Goal: Transaction & Acquisition: Obtain resource

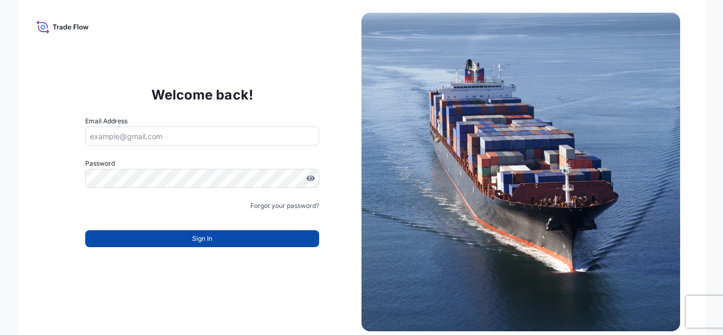
type input "[PERSON_NAME][EMAIL_ADDRESS][PERSON_NAME][DOMAIN_NAME]"
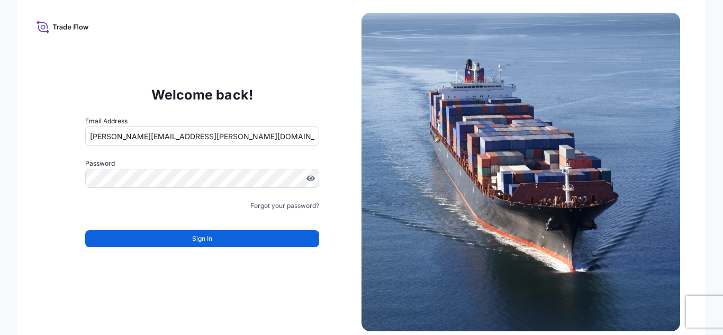
click at [172, 229] on div "Sign In" at bounding box center [202, 235] width 234 height 23
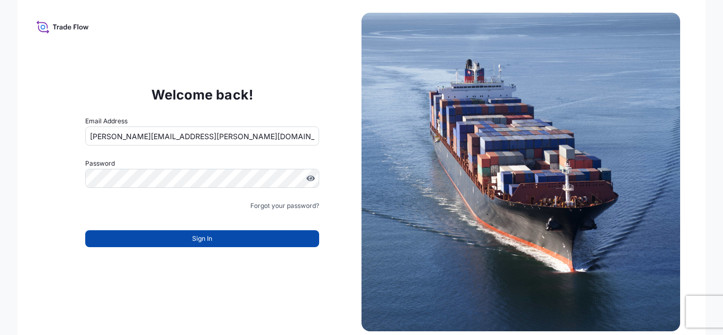
click at [180, 235] on button "Sign In" at bounding box center [202, 238] width 234 height 17
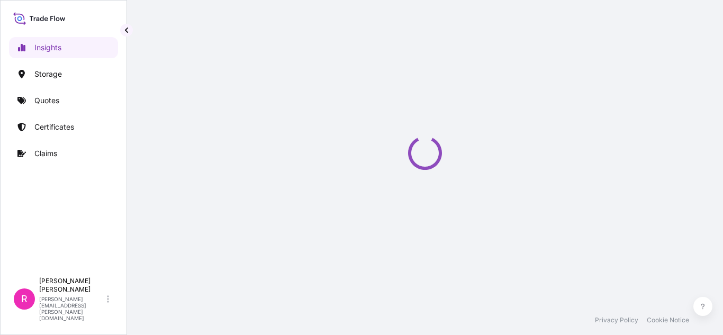
select select "2025"
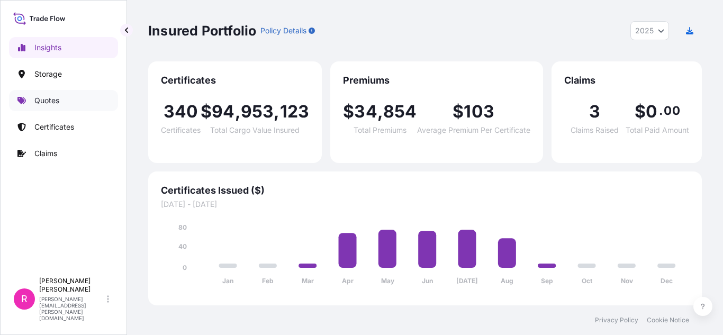
click at [61, 103] on link "Quotes" at bounding box center [63, 100] width 109 height 21
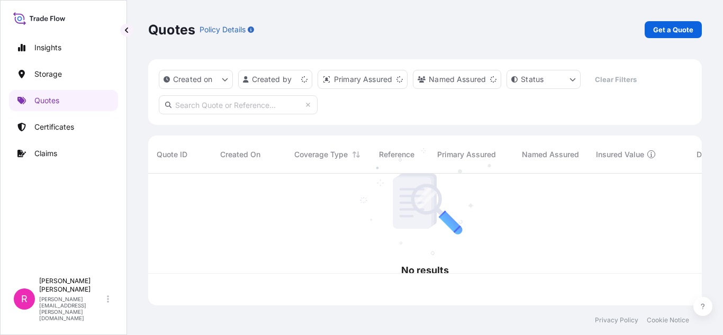
scroll to position [130, 546]
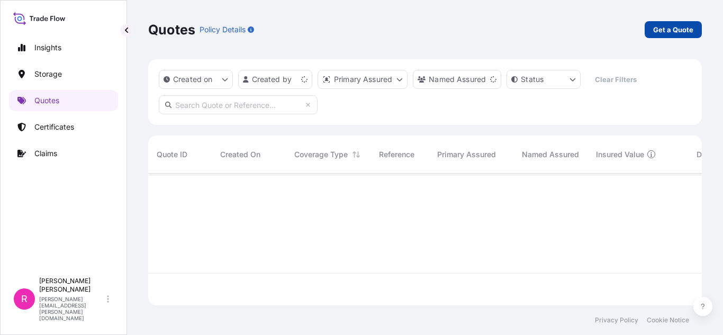
click at [676, 31] on p "Get a Quote" at bounding box center [673, 29] width 40 height 11
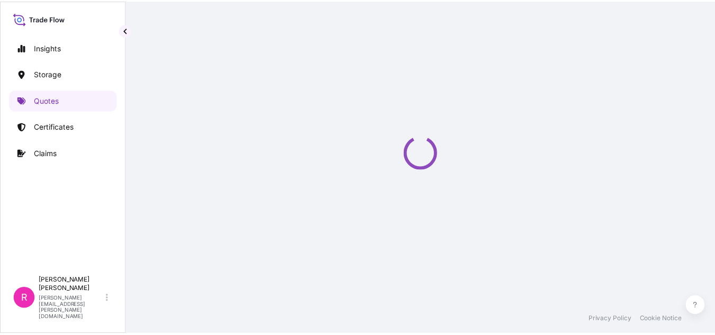
scroll to position [17, 0]
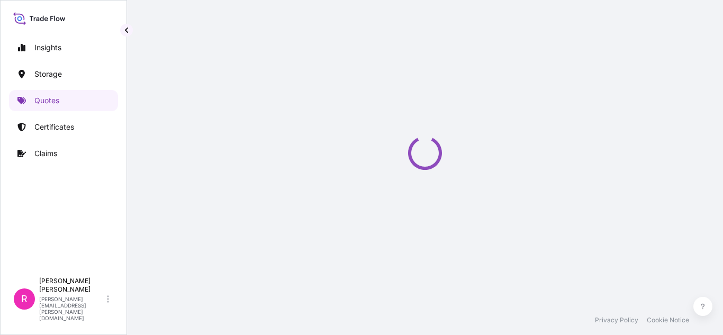
select select "Water"
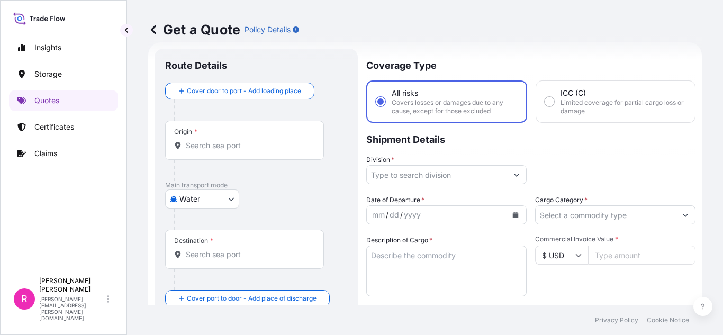
click at [276, 140] on div "Origin *" at bounding box center [244, 140] width 159 height 39
click at [276, 140] on input "Origin *" at bounding box center [248, 145] width 125 height 11
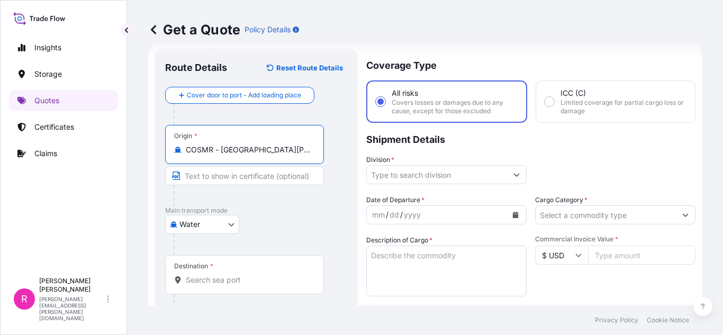
type input "COSMR - [GEOGRAPHIC_DATA][PERSON_NAME], [GEOGRAPHIC_DATA]"
click at [210, 283] on input "Destination *" at bounding box center [248, 280] width 125 height 11
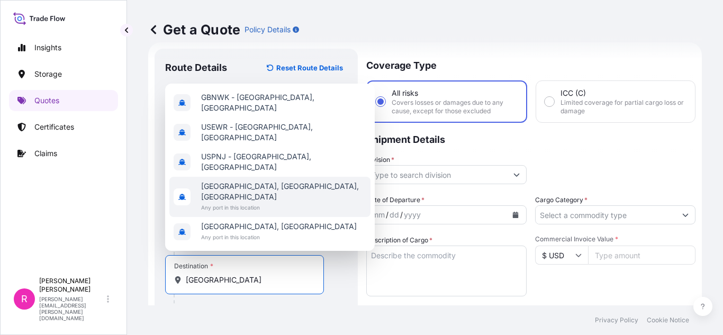
click at [256, 201] on span "[GEOGRAPHIC_DATA], [GEOGRAPHIC_DATA], [GEOGRAPHIC_DATA]" at bounding box center [283, 191] width 165 height 21
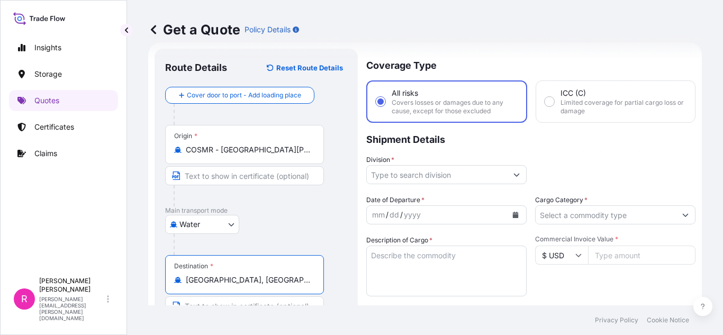
type input "[GEOGRAPHIC_DATA], [GEOGRAPHIC_DATA], [GEOGRAPHIC_DATA]"
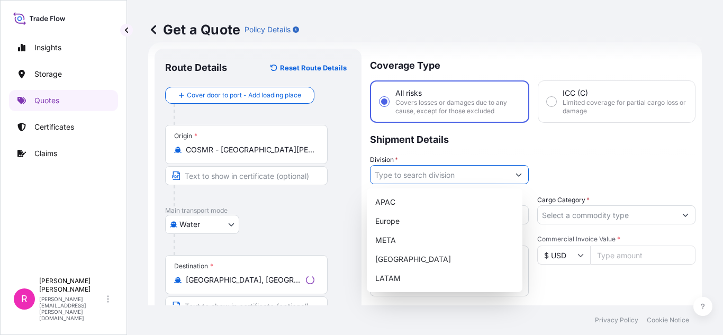
click at [445, 174] on input "Division *" at bounding box center [440, 174] width 139 height 19
click at [398, 276] on div "LATAM" at bounding box center [444, 278] width 147 height 19
type input "LATAM"
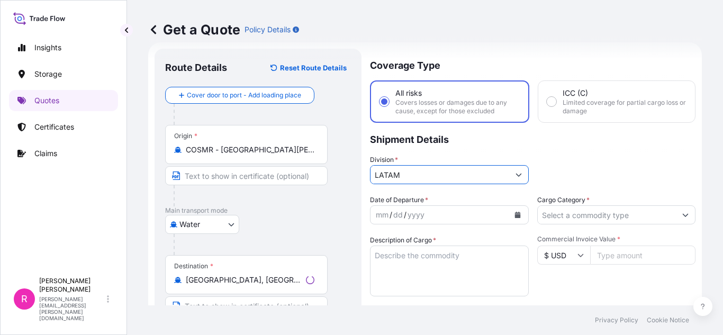
click at [515, 213] on icon "Calendar" at bounding box center [518, 215] width 6 height 6
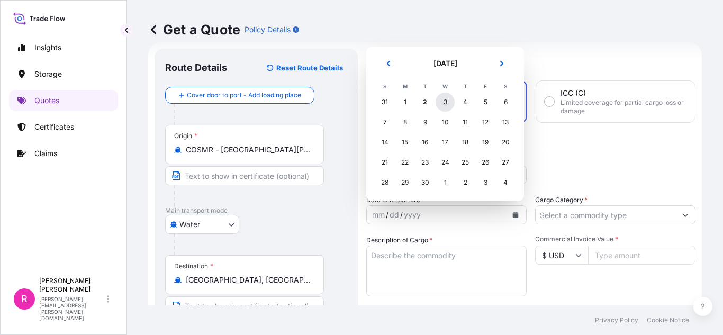
click at [437, 104] on div "3" at bounding box center [445, 102] width 19 height 19
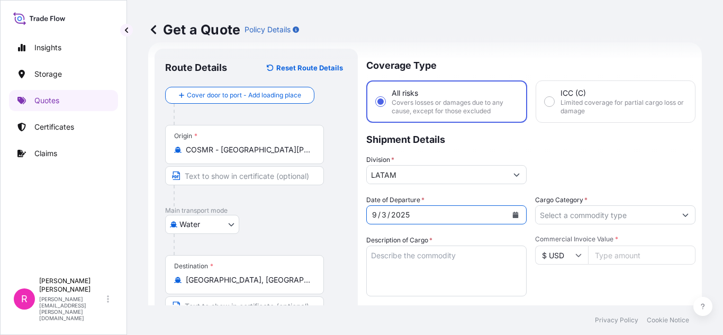
click at [603, 218] on input "Cargo Category *" at bounding box center [606, 214] width 140 height 19
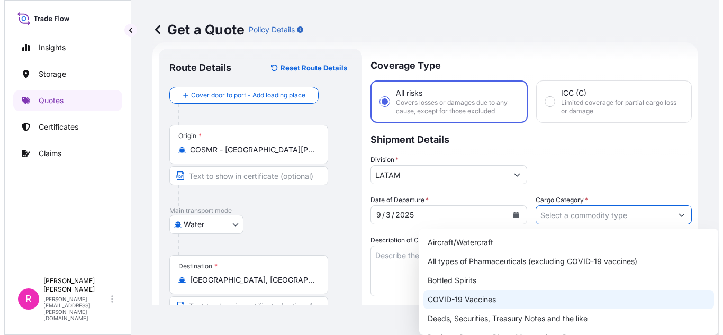
scroll to position [53, 0]
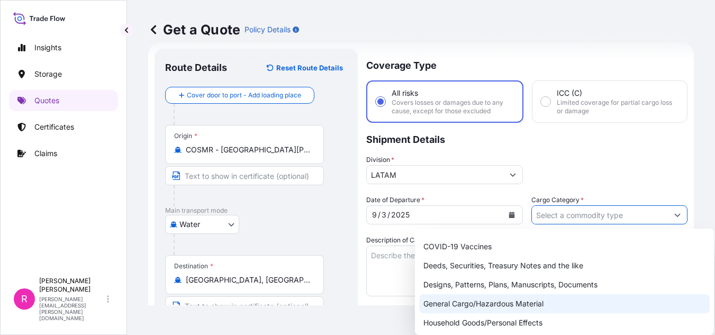
click at [496, 300] on div "General Cargo/Hazardous Material" at bounding box center [564, 303] width 291 height 19
type input "General Cargo/Hazardous Material"
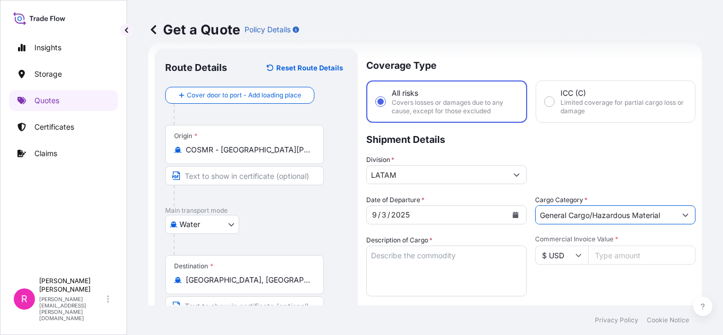
click at [412, 270] on textarea "Description of Cargo *" at bounding box center [446, 271] width 160 height 51
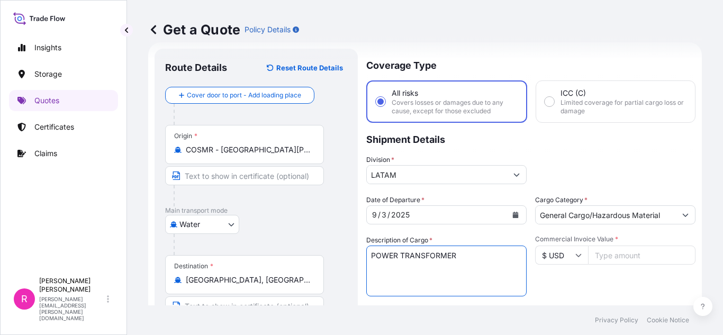
type textarea "POWER TRANSFORMER"
click at [616, 259] on input "Commercial Invoice Value *" at bounding box center [642, 255] width 108 height 19
type input "172797"
click at [235, 181] on input "Text to appear on certificate" at bounding box center [244, 175] width 159 height 19
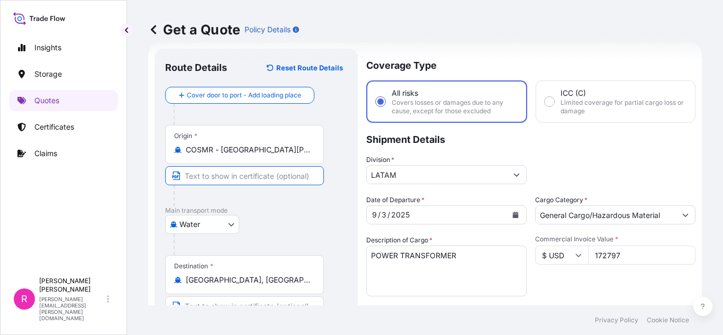
scroll to position [123, 0]
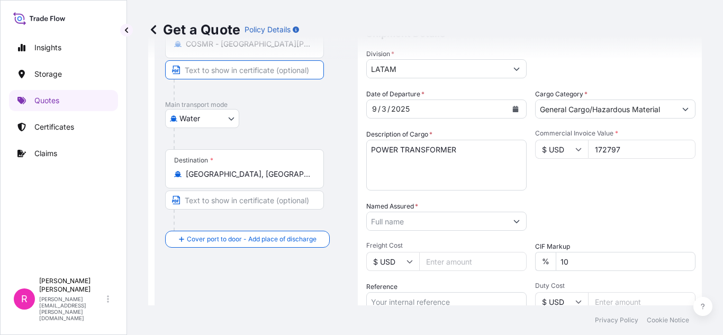
drag, startPoint x: 436, startPoint y: 166, endPoint x: 455, endPoint y: 164, distance: 19.2
click at [440, 166] on textarea "POWER TRANSFORMER" at bounding box center [446, 165] width 160 height 51
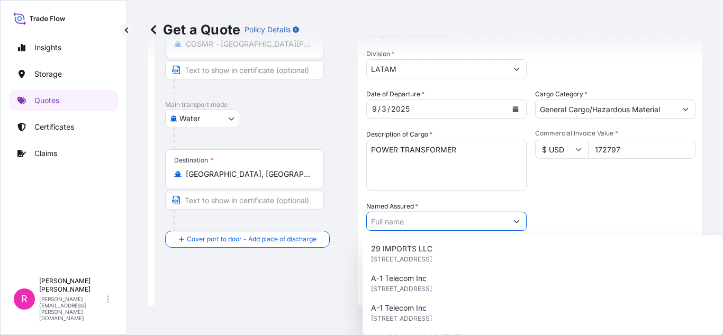
click at [461, 223] on input "Named Assured *" at bounding box center [437, 221] width 140 height 19
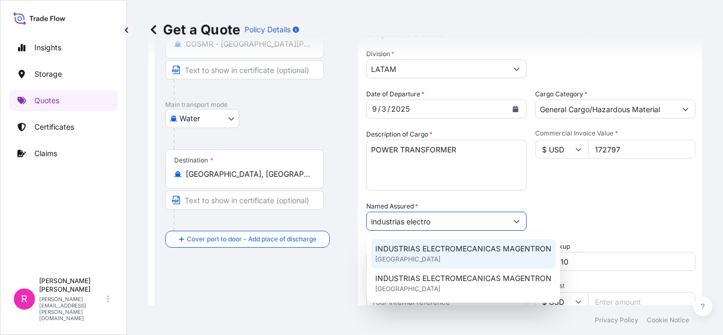
click at [466, 248] on span "INDUSTRIAS ELECTROMECANICAS MAGENTRON" at bounding box center [463, 249] width 176 height 11
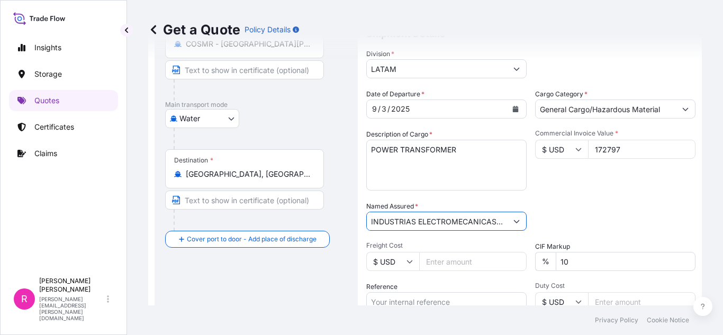
scroll to position [176, 0]
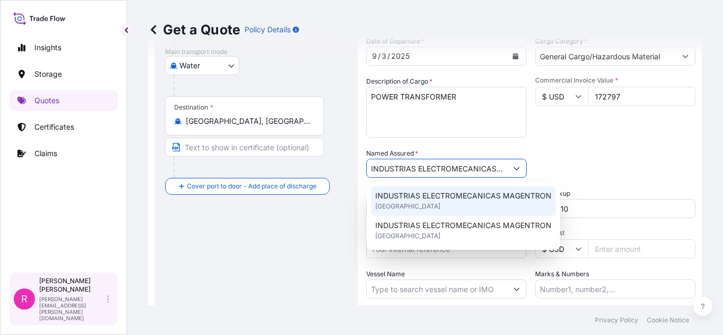
type input "INDUSTRIAS ELECTROMECANICAS MAGENTRON"
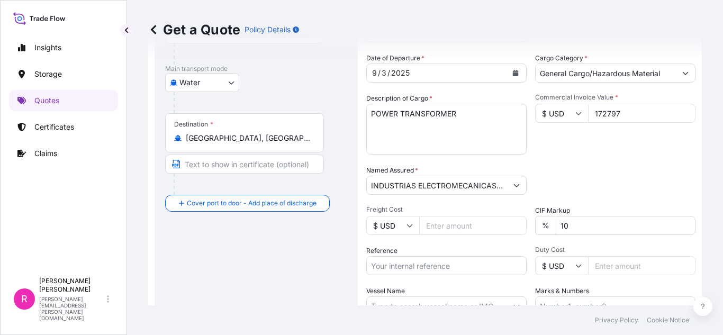
scroll to position [212, 0]
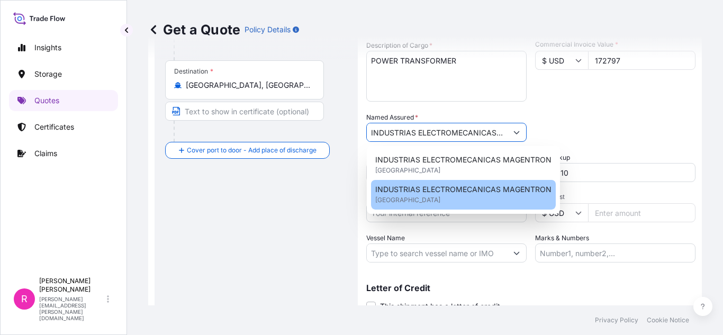
paste input "CO4061153949"
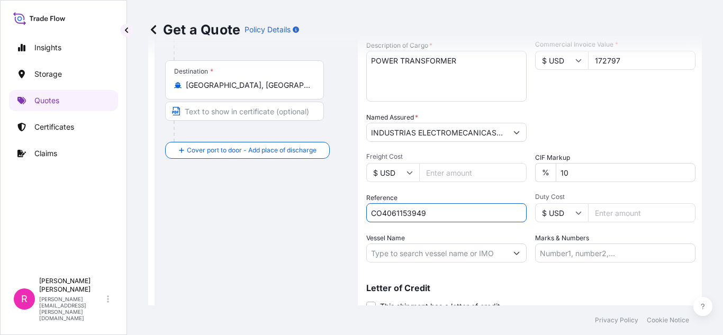
type input "CO4061153949"
drag, startPoint x: 431, startPoint y: 252, endPoint x: 426, endPoint y: 242, distance: 11.4
click at [431, 252] on input "Vessel Name" at bounding box center [437, 253] width 140 height 19
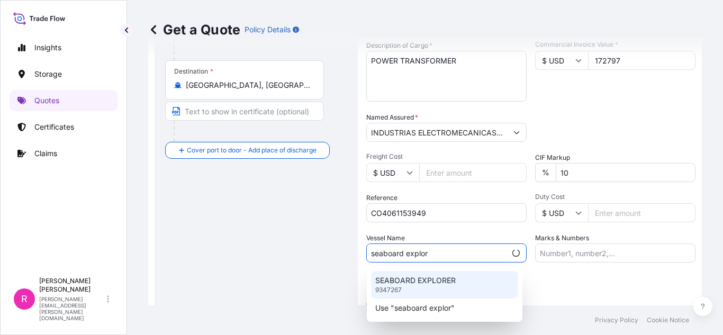
click at [423, 281] on p "SEABOARD EXPLORER" at bounding box center [415, 280] width 80 height 11
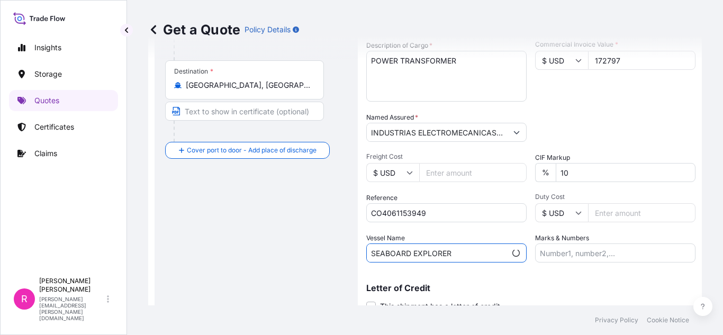
scroll to position [254, 0]
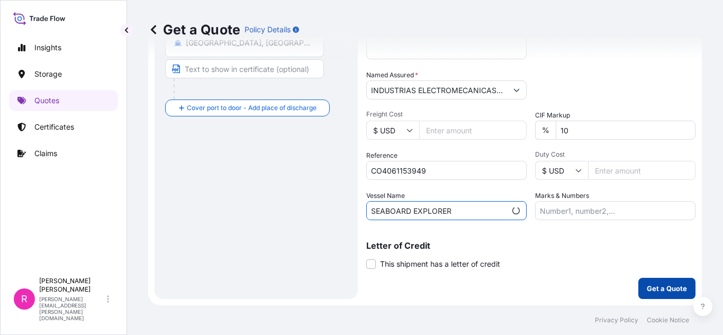
type input "SEABOARD EXPLORER"
click at [656, 290] on p "Get a Quote" at bounding box center [667, 288] width 40 height 11
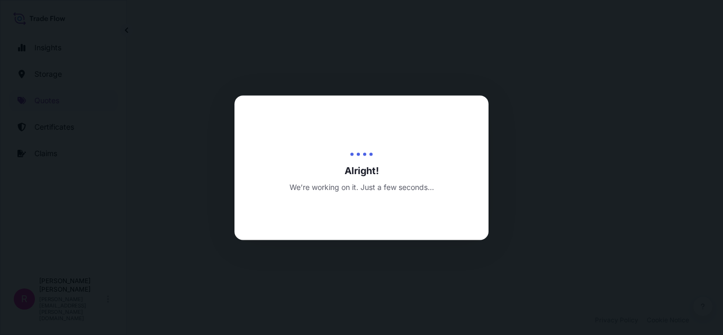
select select "Water"
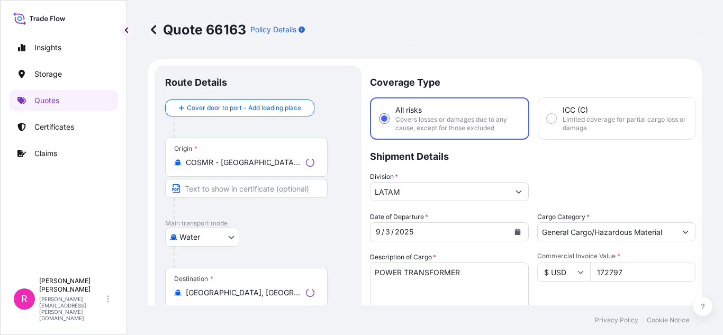
scroll to position [517, 0]
